Goal: Information Seeking & Learning: Check status

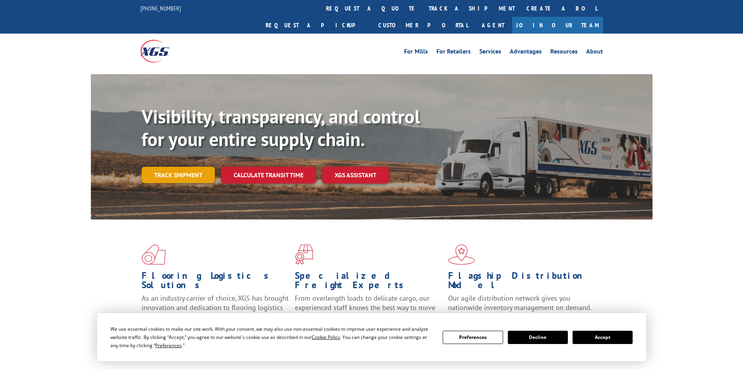
click at [186, 167] on link "Track shipment" at bounding box center [178, 175] width 73 height 16
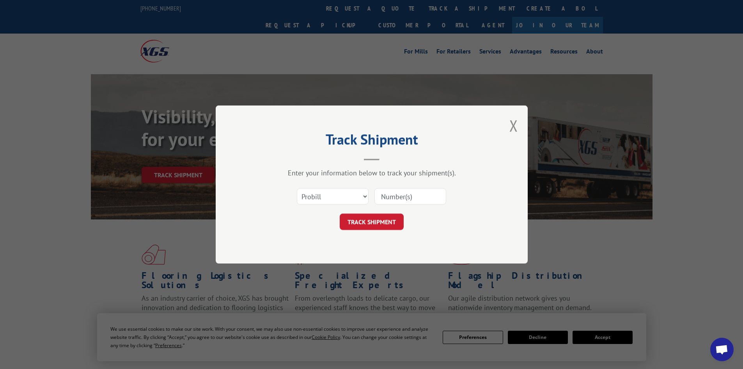
click at [402, 197] on input at bounding box center [410, 196] width 72 height 16
paste input "17636195"
type input "17636195"
click at [383, 220] on button "TRACK SHIPMENT" at bounding box center [372, 221] width 64 height 16
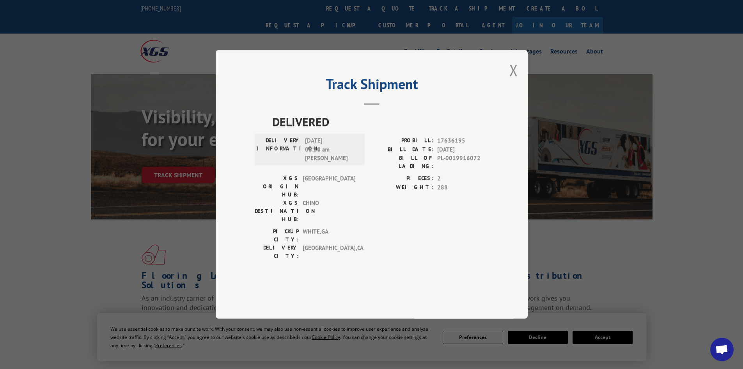
click at [516, 80] on button "Close modal" at bounding box center [513, 70] width 9 height 21
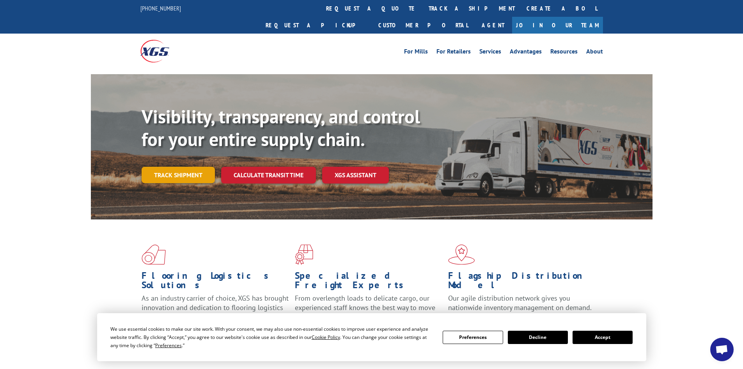
click at [183, 167] on link "Track shipment" at bounding box center [178, 175] width 73 height 16
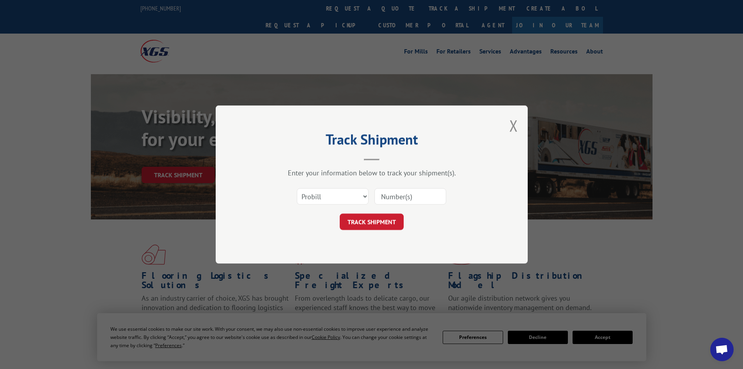
click at [409, 197] on input at bounding box center [410, 196] width 72 height 16
click at [514, 123] on button "Close modal" at bounding box center [513, 125] width 9 height 21
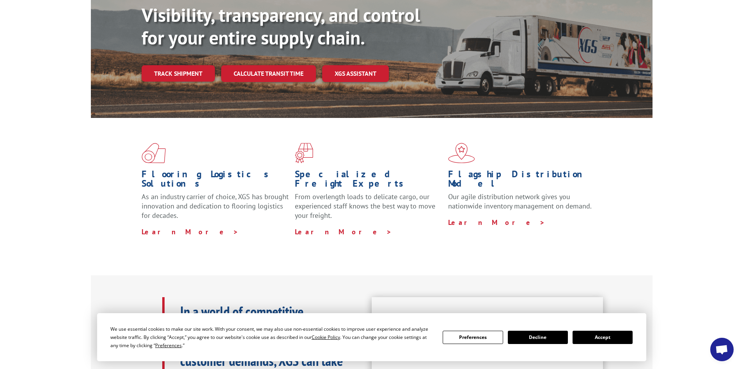
scroll to position [117, 0]
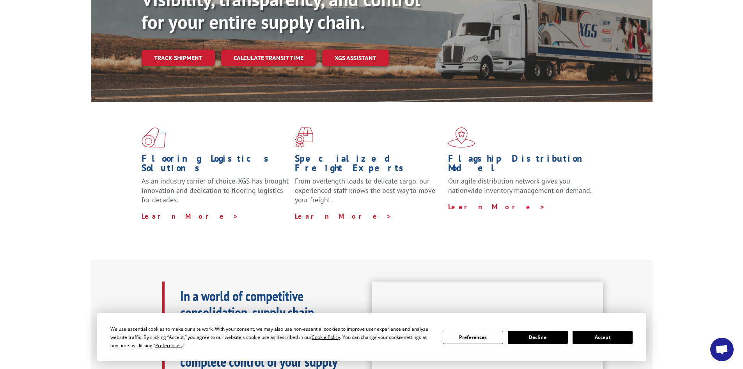
click at [582, 200] on div "Flooring Logistics Solutions As an industry carrier of choice, XGS has brought …" at bounding box center [372, 173] width 562 height 143
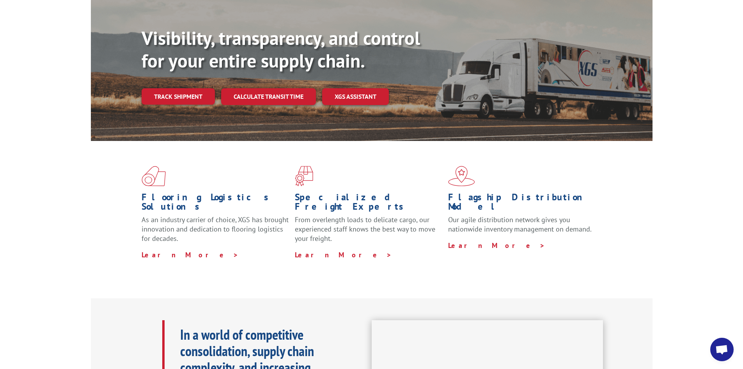
scroll to position [78, 0]
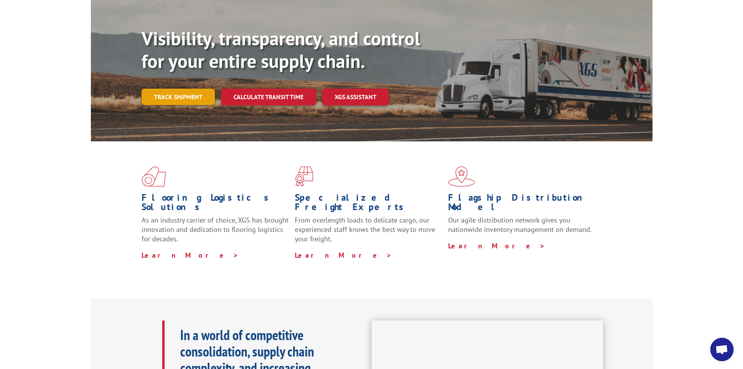
click at [172, 89] on link "Track shipment" at bounding box center [178, 97] width 73 height 16
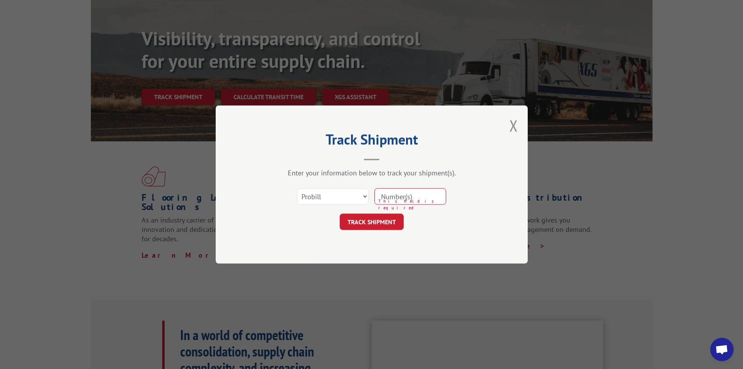
click at [426, 195] on input at bounding box center [410, 196] width 72 height 16
paste input "17636195"
type input "17636195"
click at [382, 220] on button "TRACK SHIPMENT" at bounding box center [372, 221] width 64 height 16
